Goal: Information Seeking & Learning: Learn about a topic

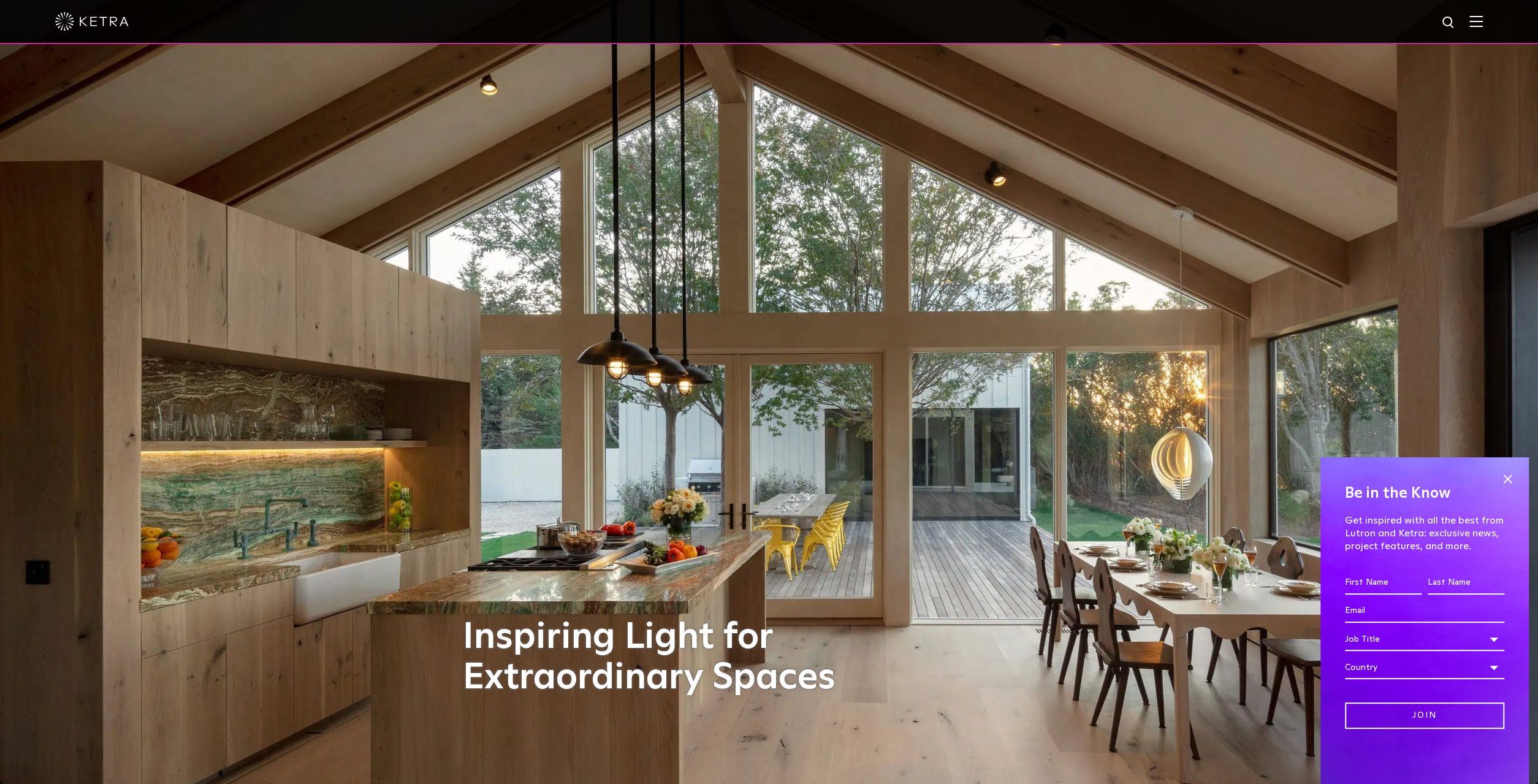
click at [1469, 26] on img at bounding box center [1476, 21] width 14 height 11
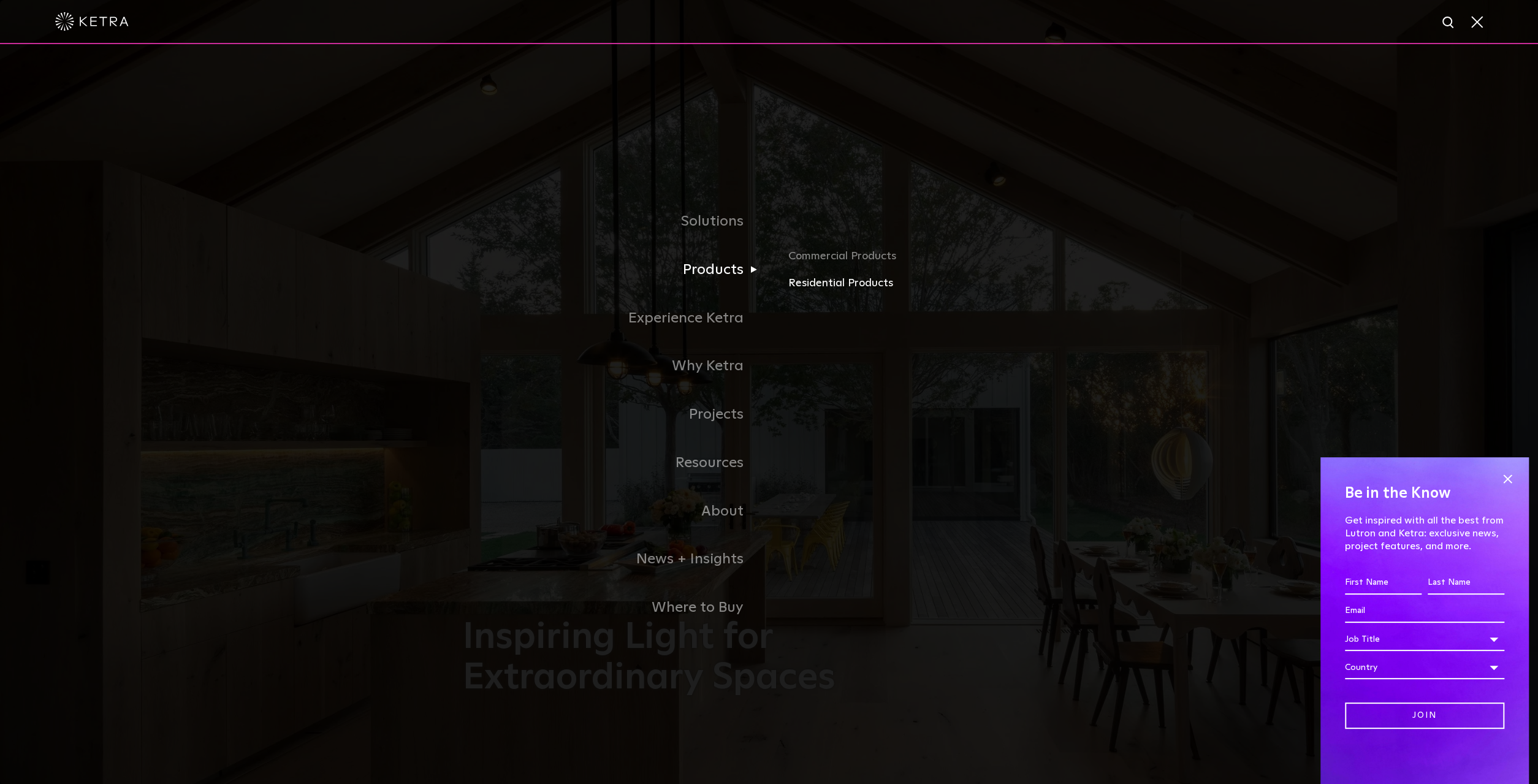
click at [794, 282] on link "Residential Products" at bounding box center [932, 283] width 287 height 18
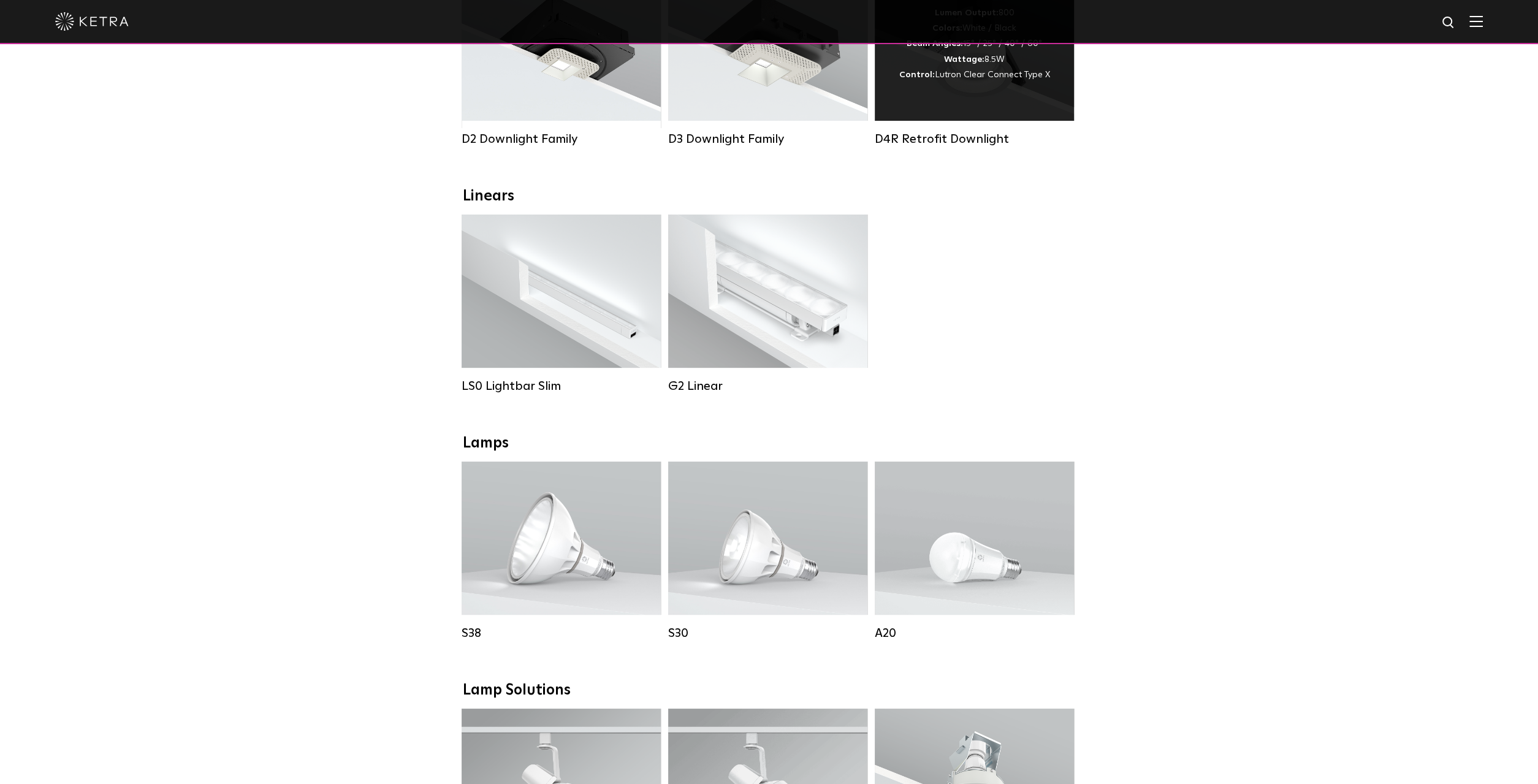
scroll to position [48, 0]
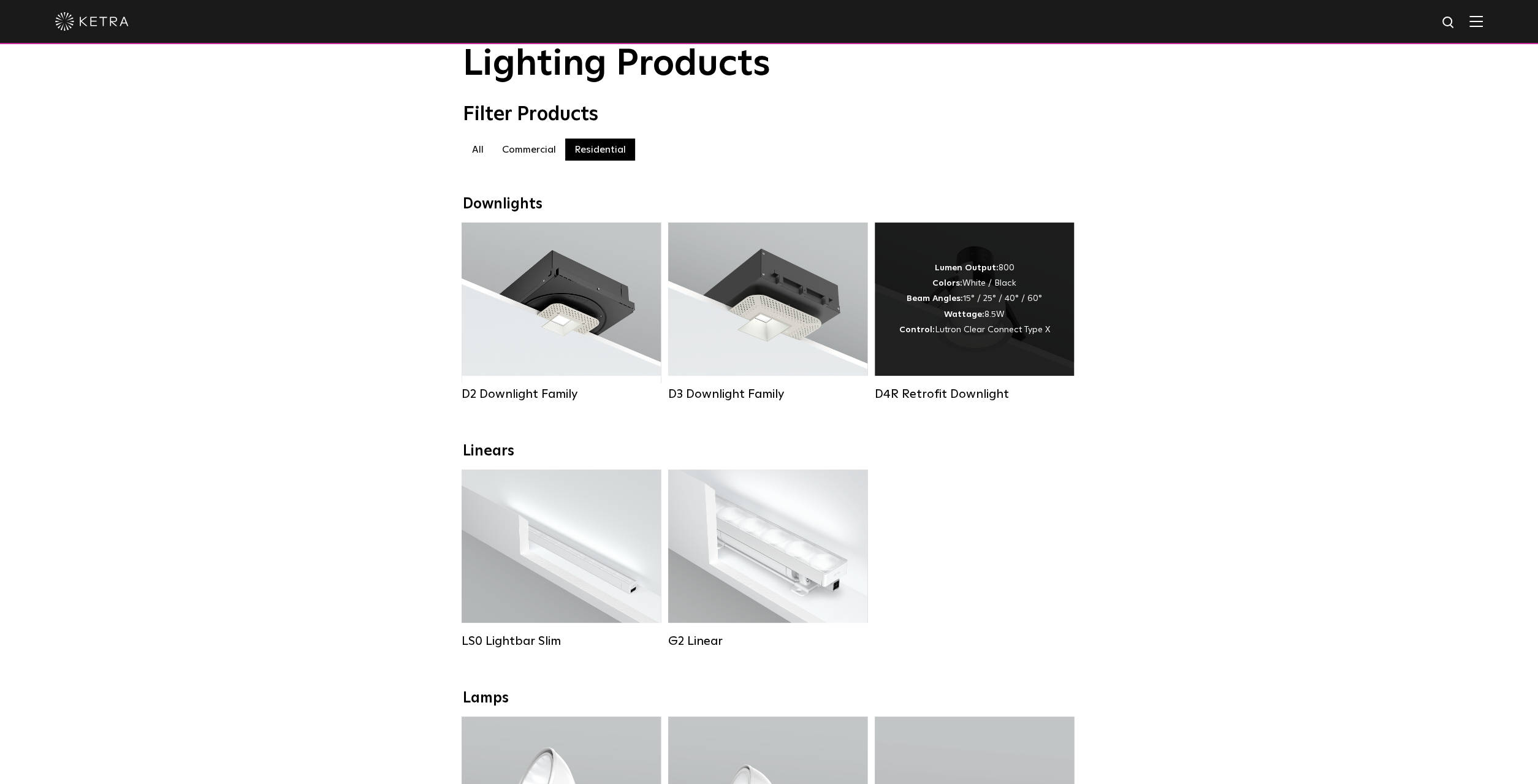
click at [968, 337] on div "Lumen Output: 800 Colors: White / Black Beam Angles: 15° / 25° / 40° / 60° Watt…" at bounding box center [975, 299] width 151 height 77
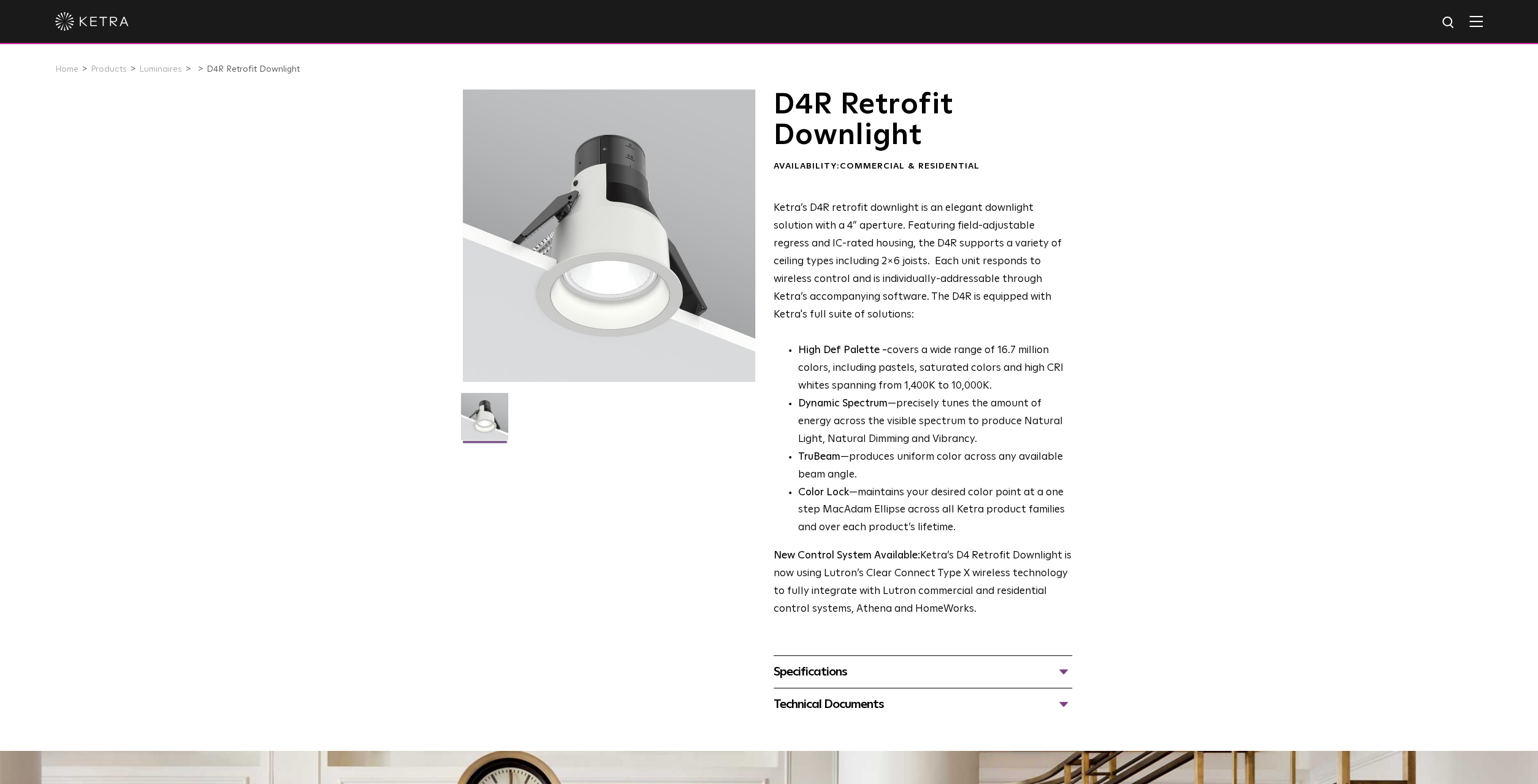
click at [802, 673] on div "Specifications" at bounding box center [923, 671] width 299 height 19
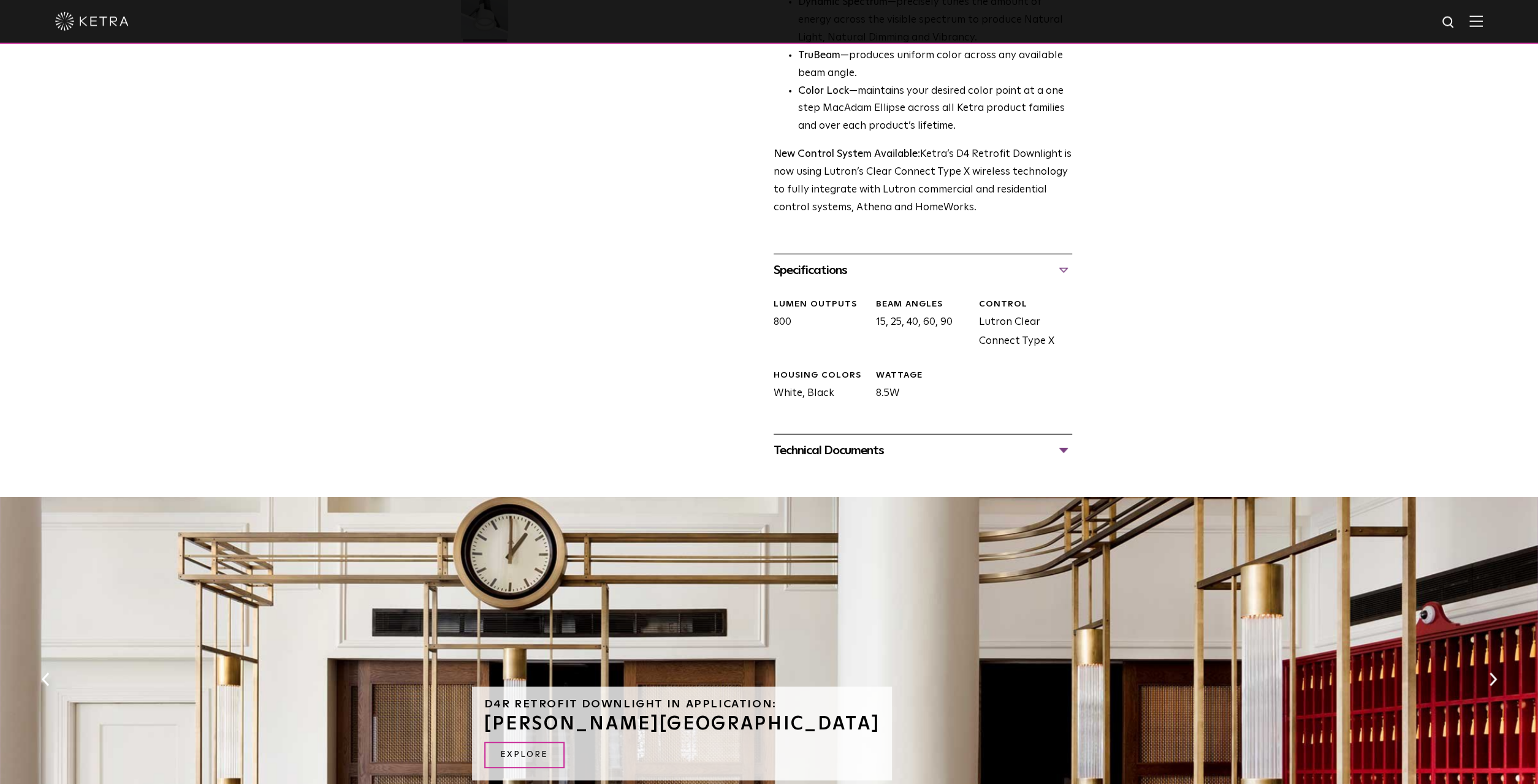
scroll to position [446, 0]
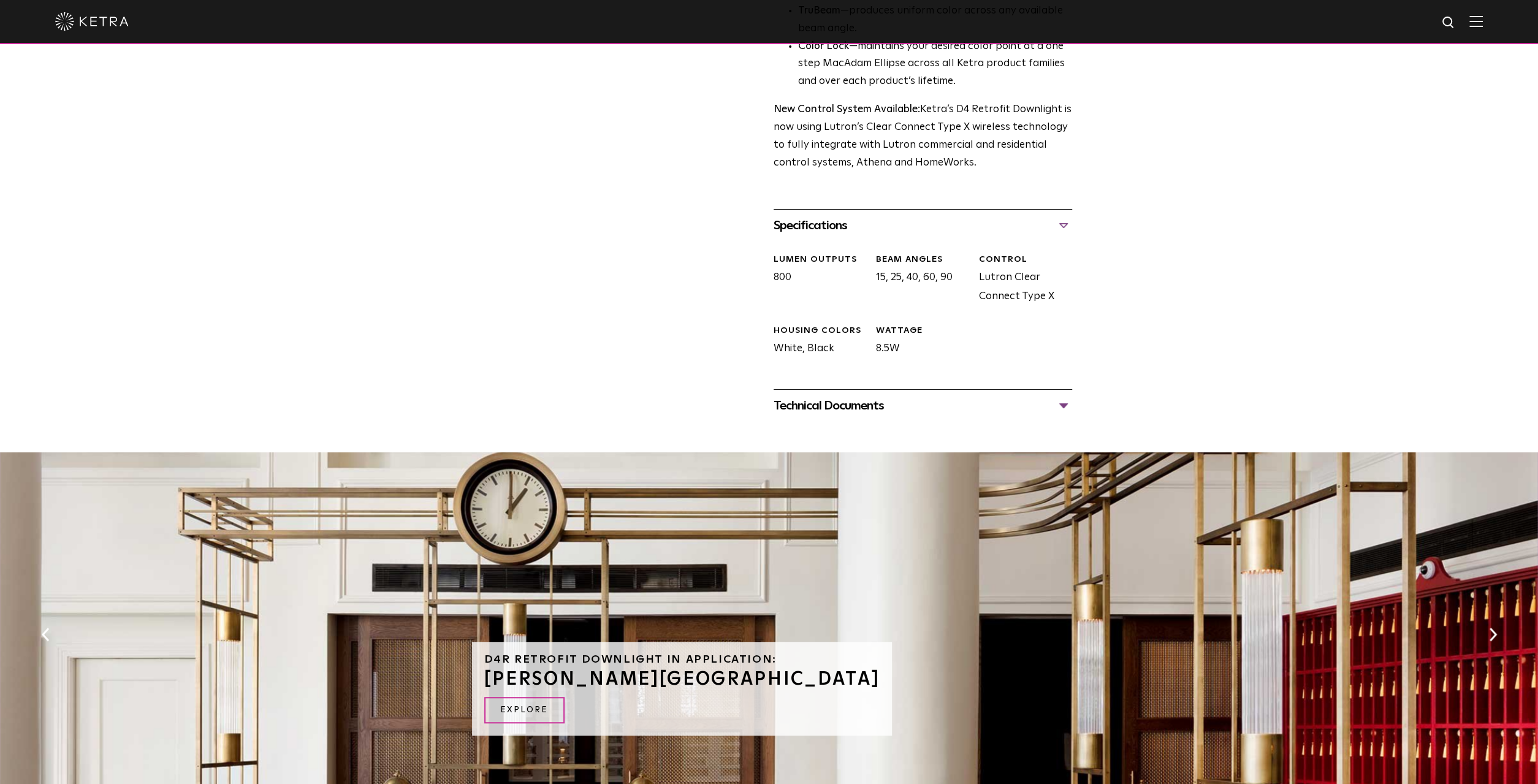
click at [873, 415] on div "Technical Documents" at bounding box center [923, 405] width 299 height 19
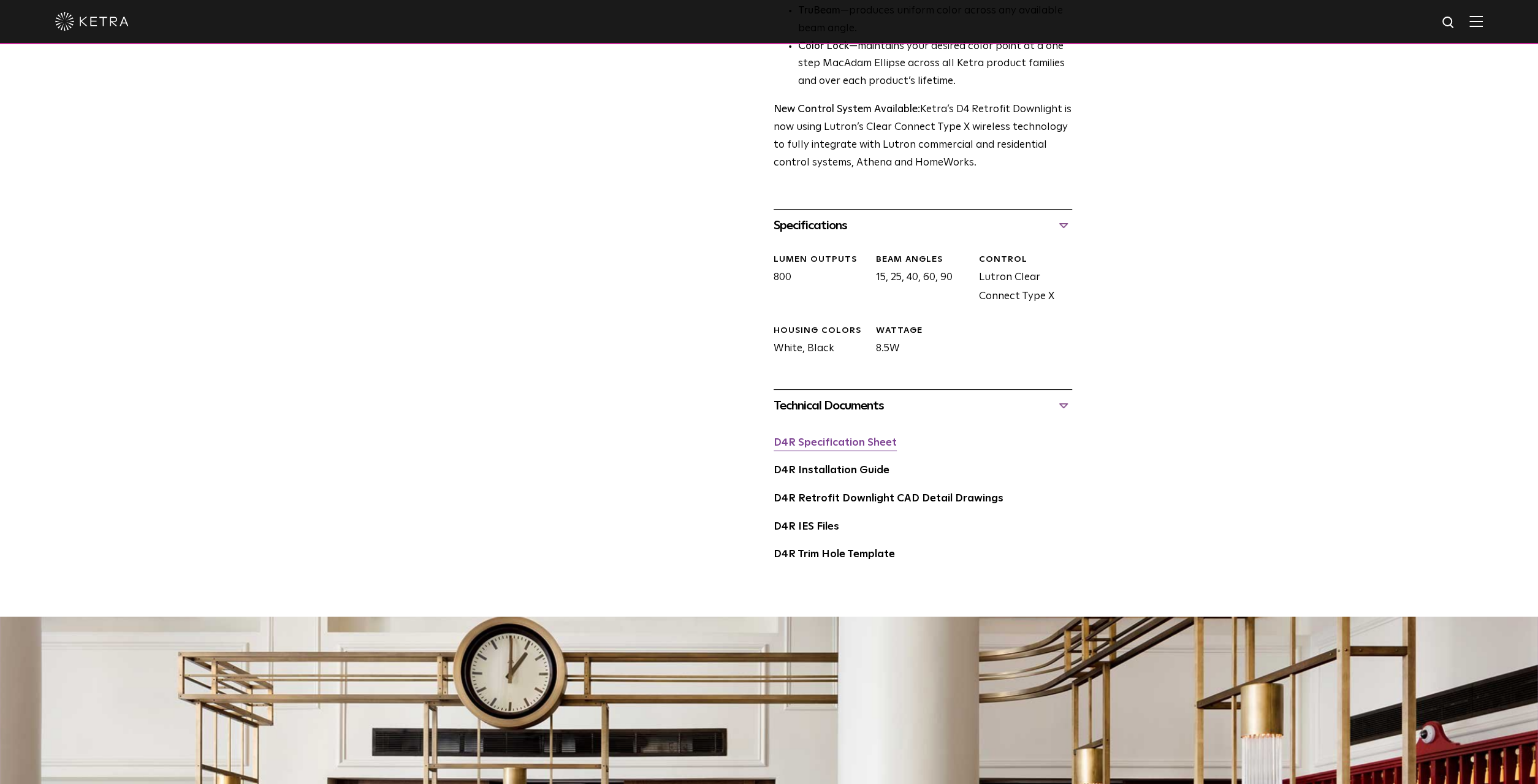
click at [852, 447] on link "D4R Specification Sheet" at bounding box center [835, 442] width 123 height 11
